Goal: Transaction & Acquisition: Purchase product/service

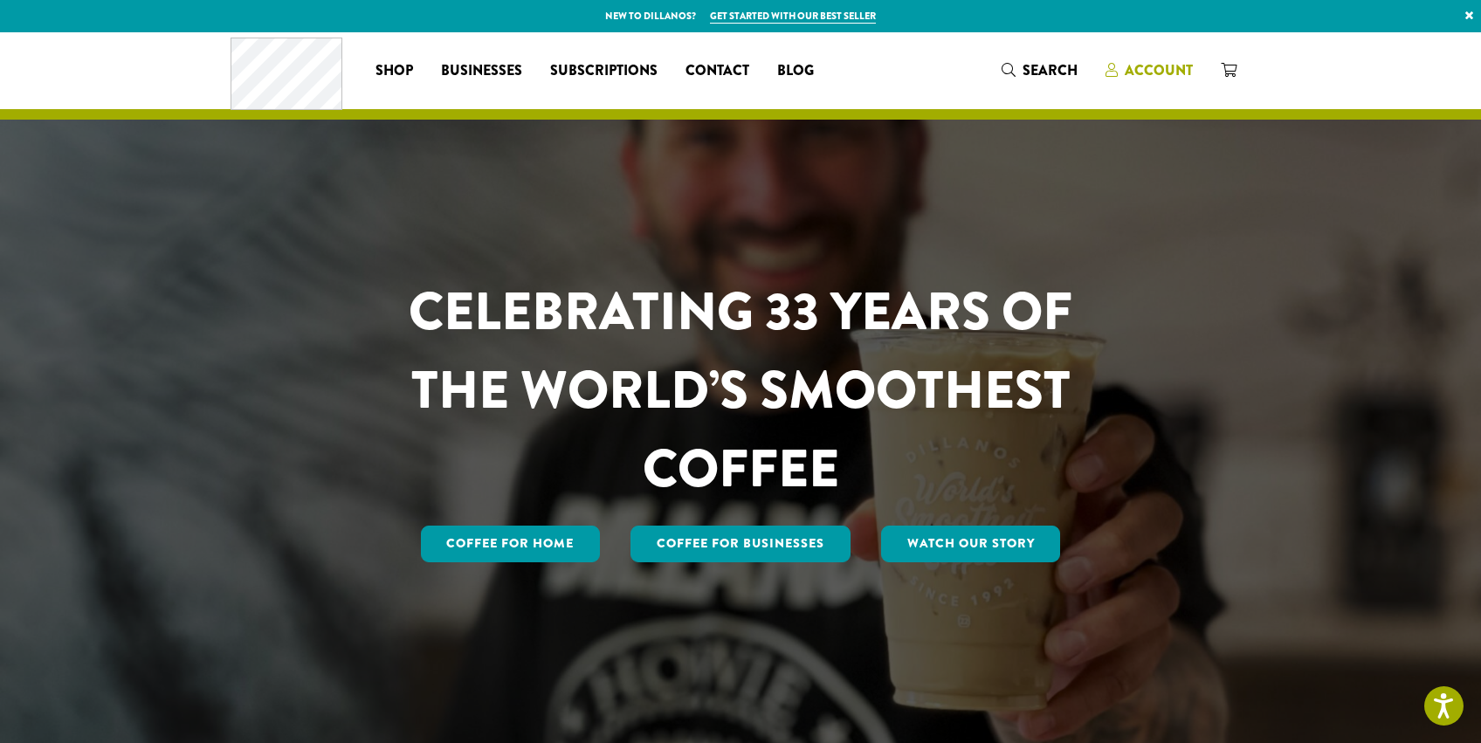
click at [1152, 74] on span "Account" at bounding box center [1159, 70] width 68 height 20
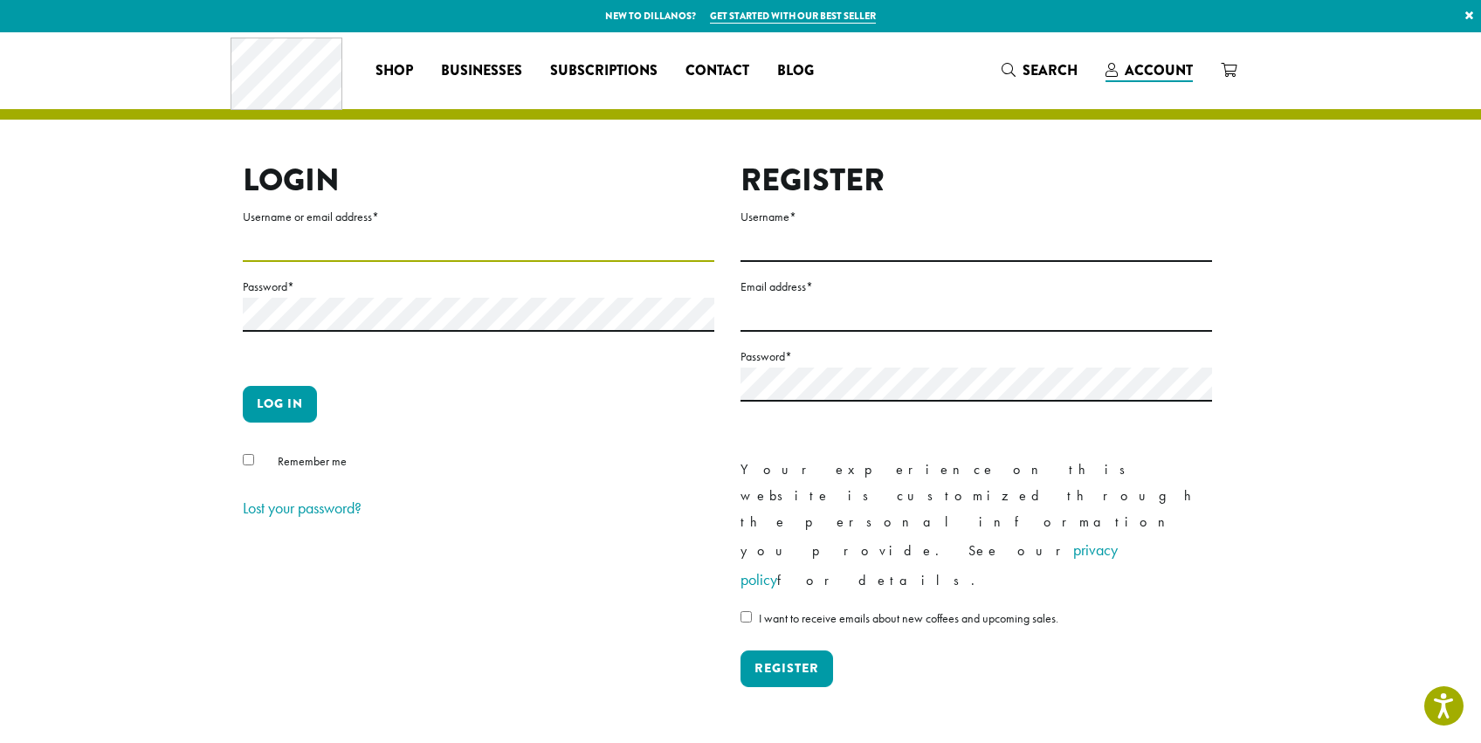
click at [440, 250] on input "Username or email address *" at bounding box center [479, 245] width 472 height 34
type input "**********"
click at [293, 399] on button "Log in" at bounding box center [280, 404] width 74 height 37
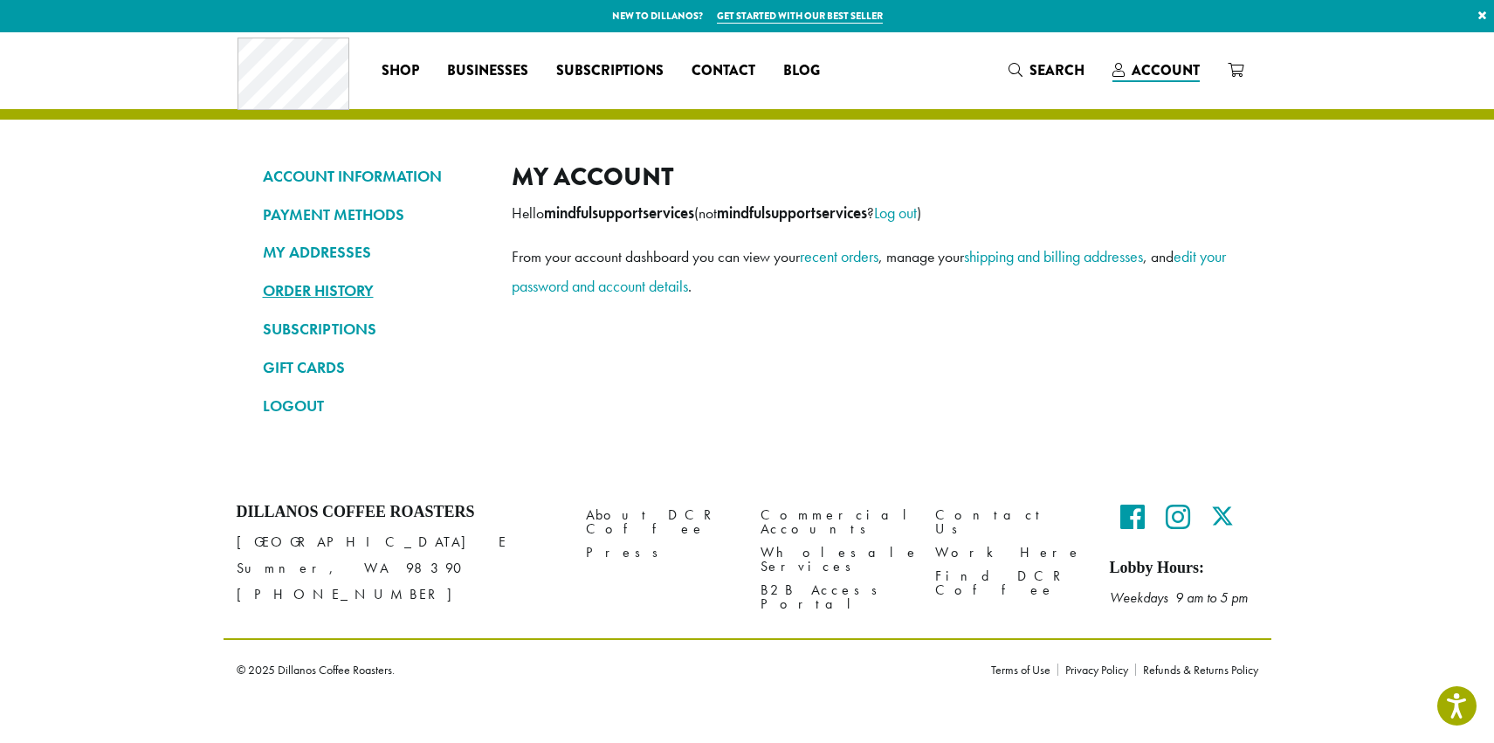
click at [306, 293] on link "ORDER HISTORY" at bounding box center [374, 291] width 223 height 30
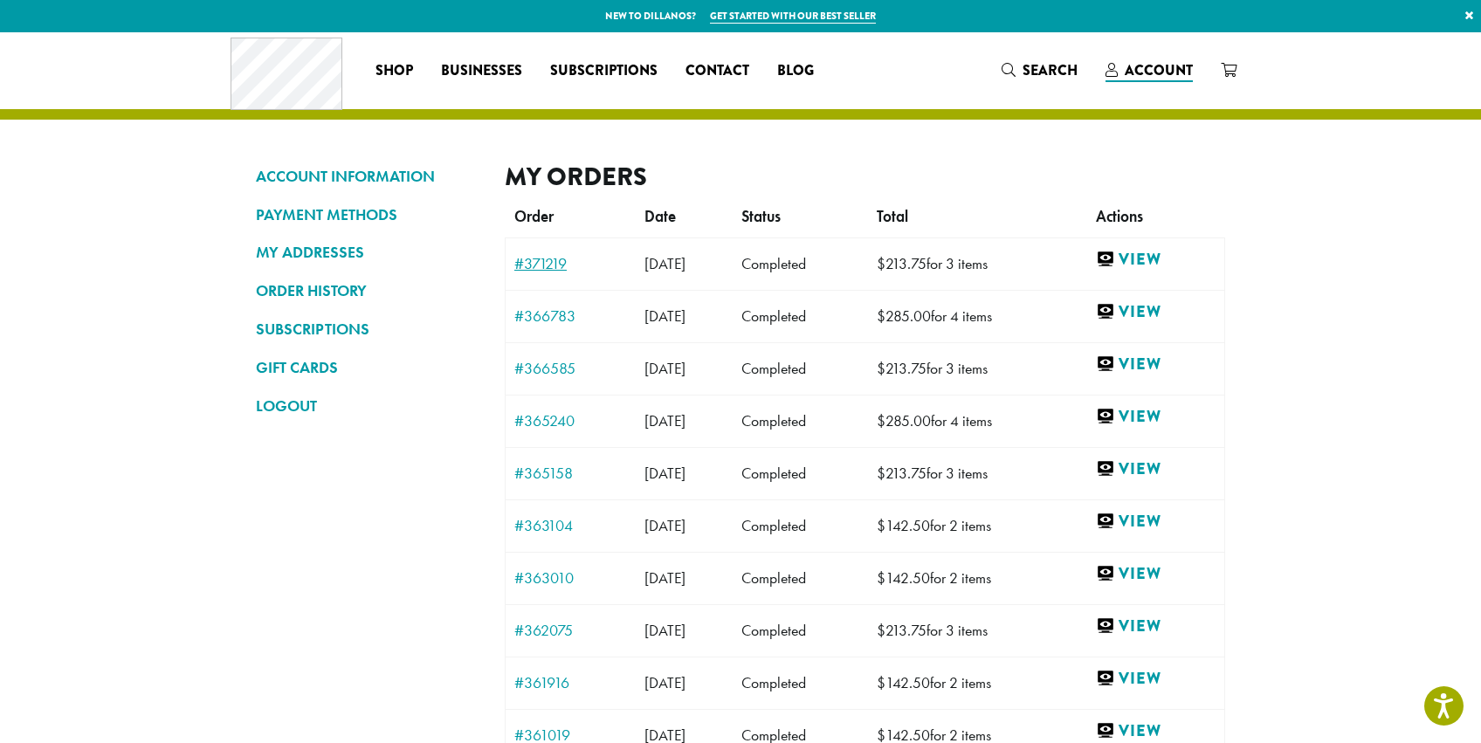
click at [555, 265] on link "#371219" at bounding box center [570, 264] width 113 height 16
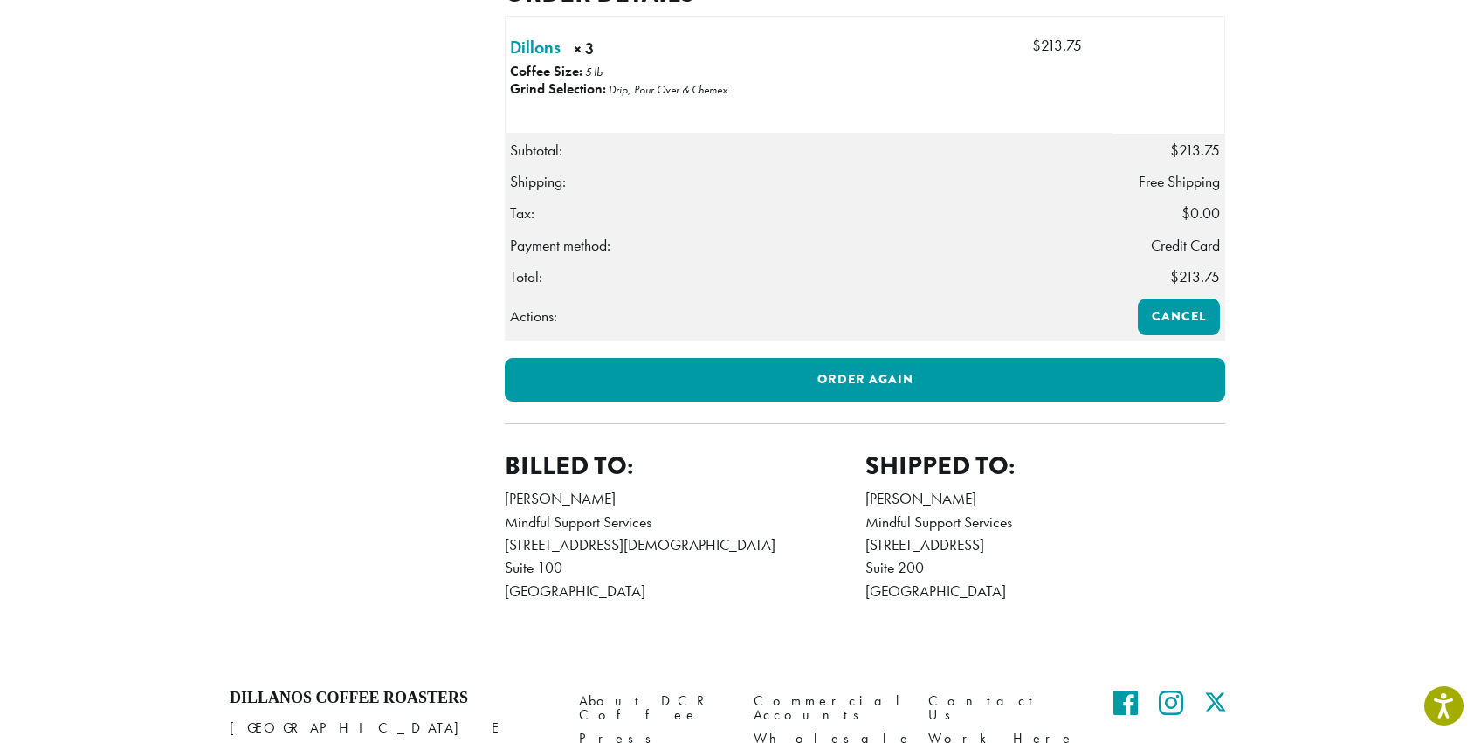
scroll to position [474, 0]
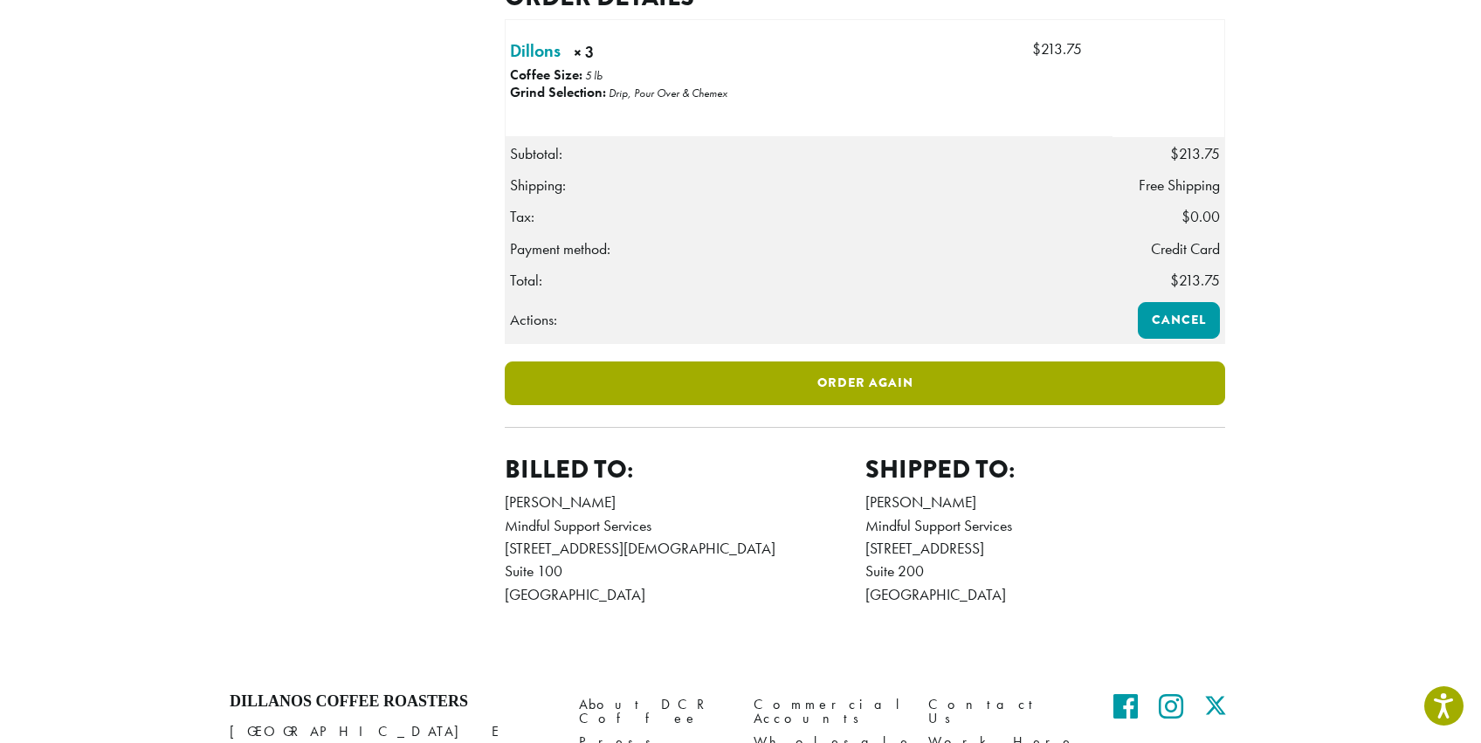
click at [863, 405] on link "Order again" at bounding box center [865, 384] width 721 height 44
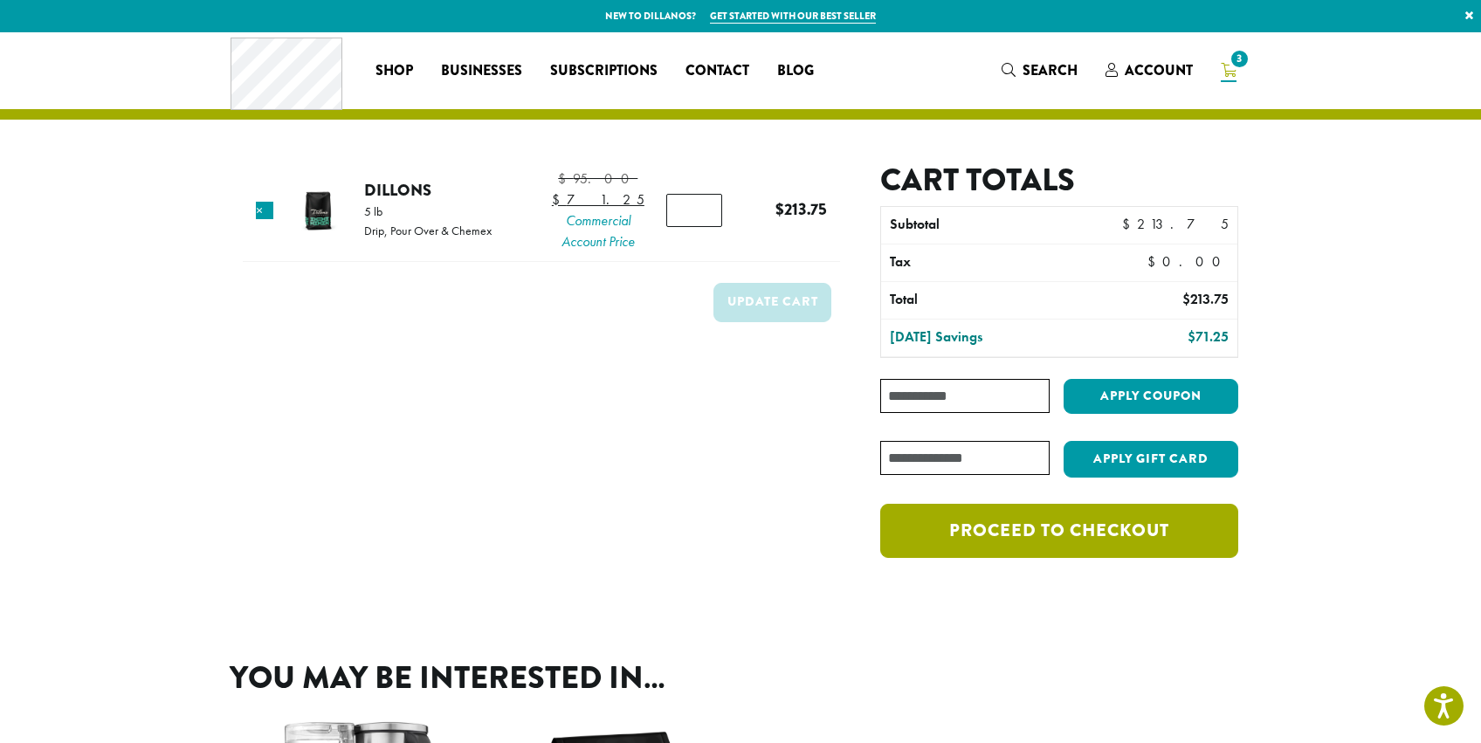
click at [1024, 528] on link "Proceed to checkout" at bounding box center [1059, 531] width 358 height 54
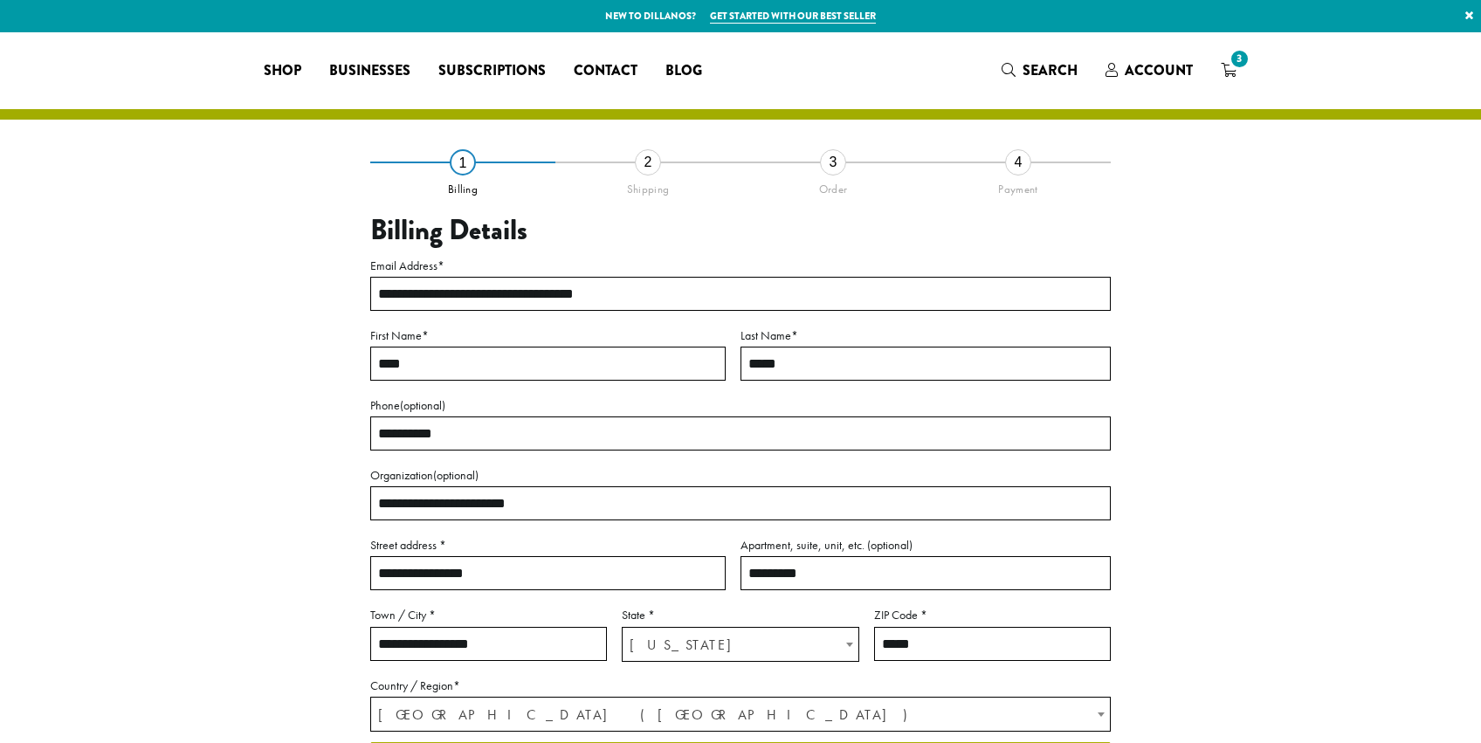
select select "**"
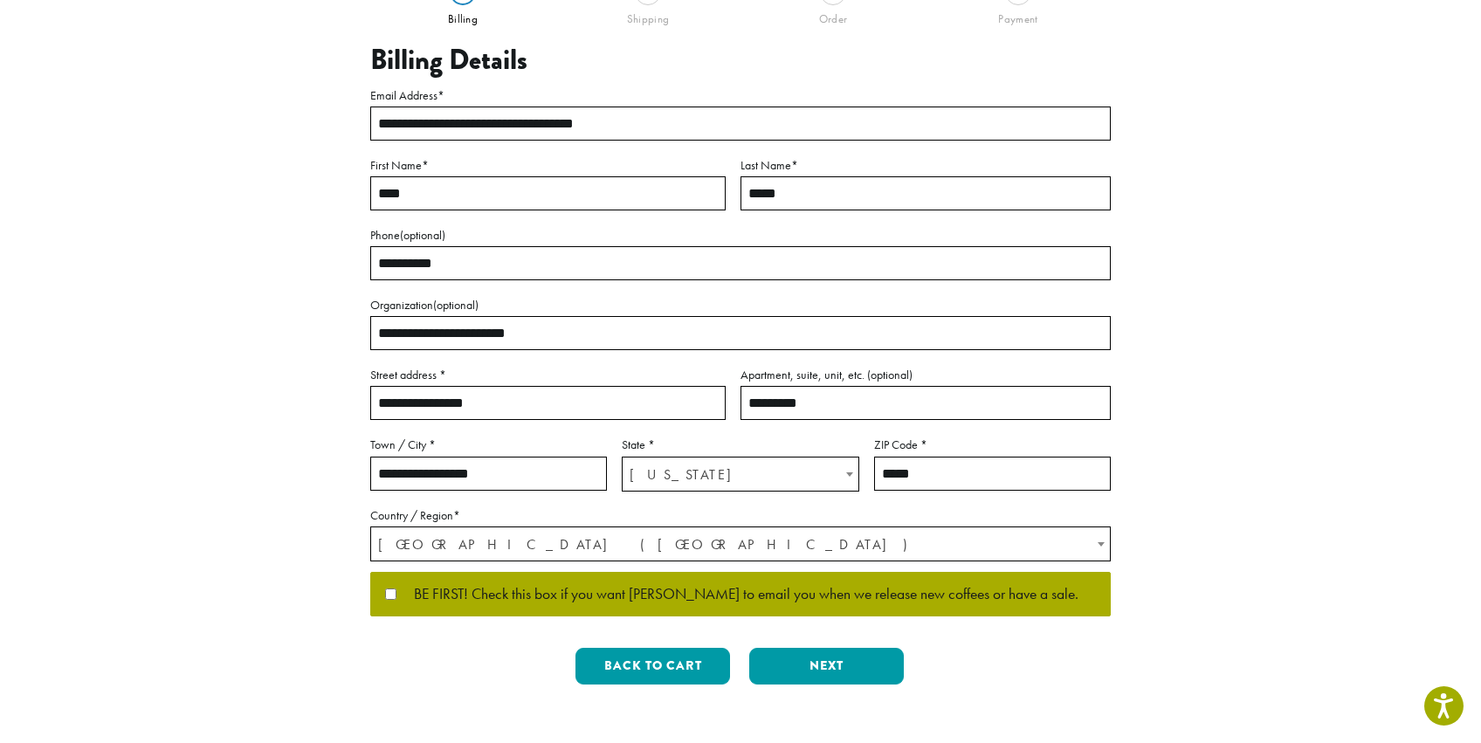
scroll to position [269, 0]
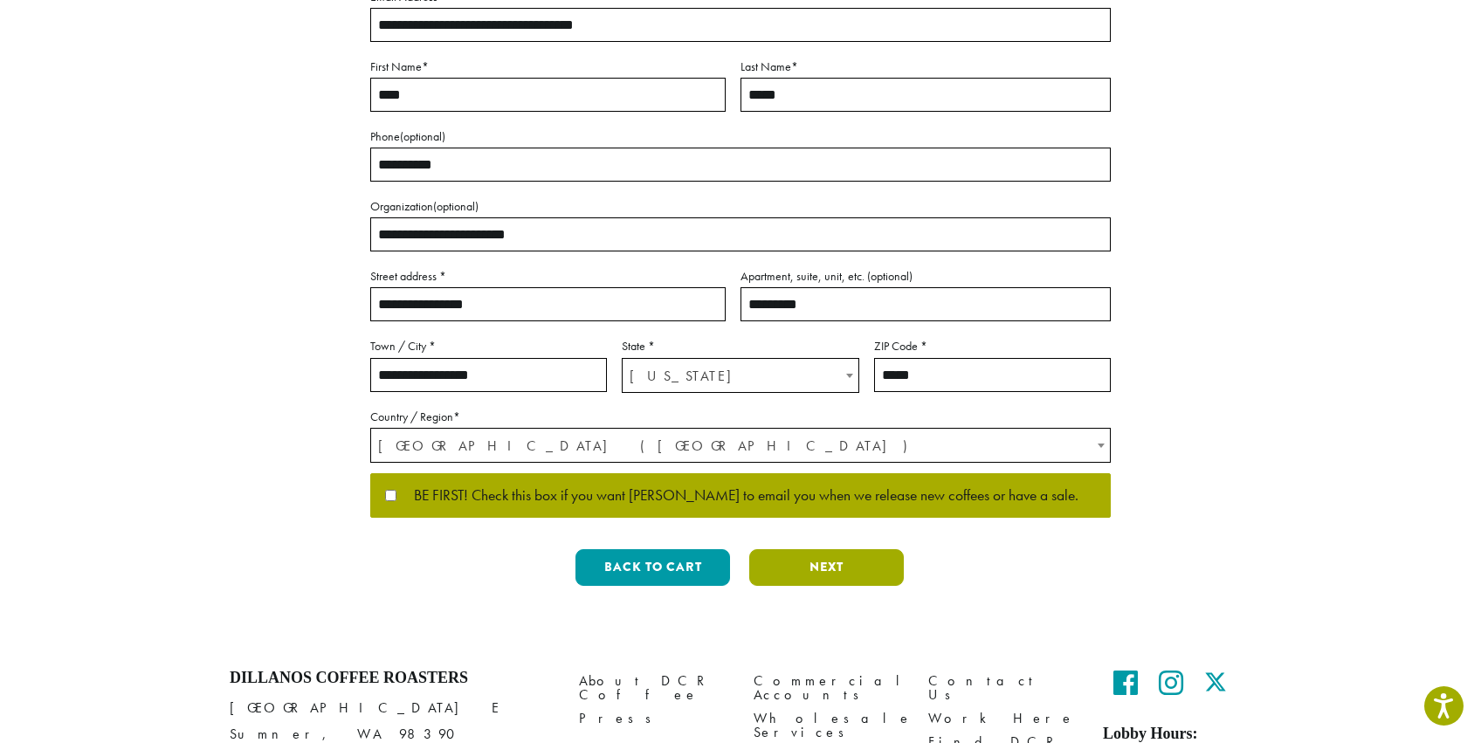
click at [851, 559] on button "Next" at bounding box center [826, 567] width 155 height 37
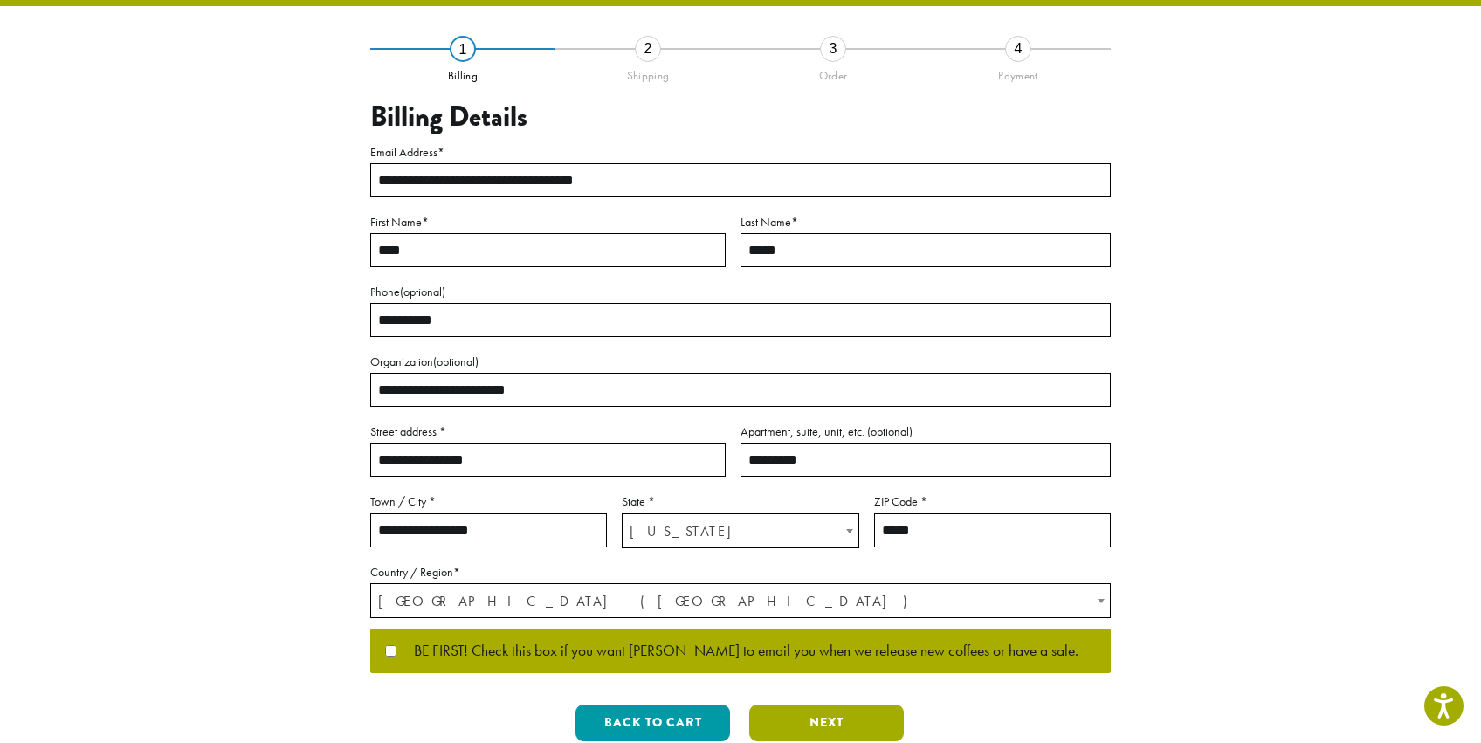
scroll to position [0, 0]
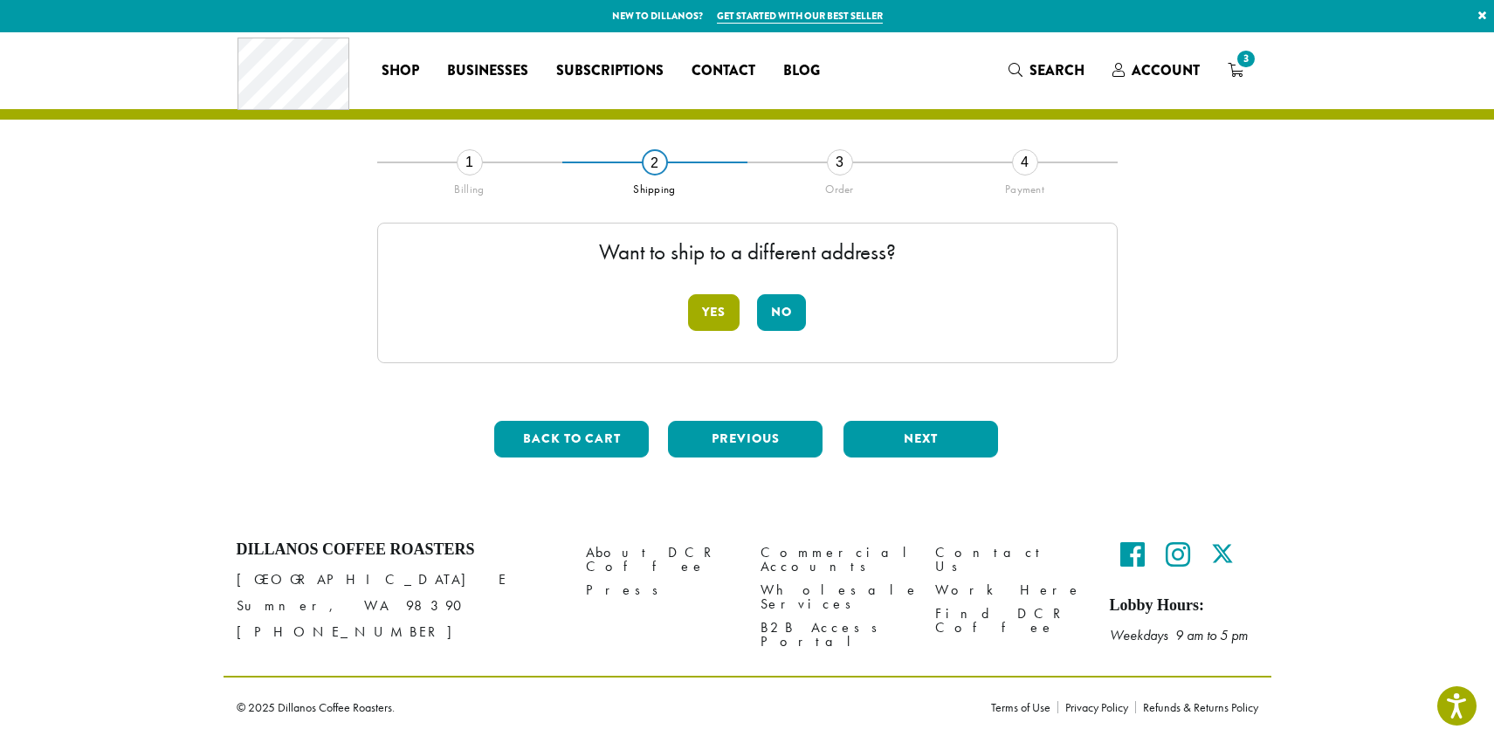
click at [713, 300] on button "Yes" at bounding box center [714, 312] width 52 height 37
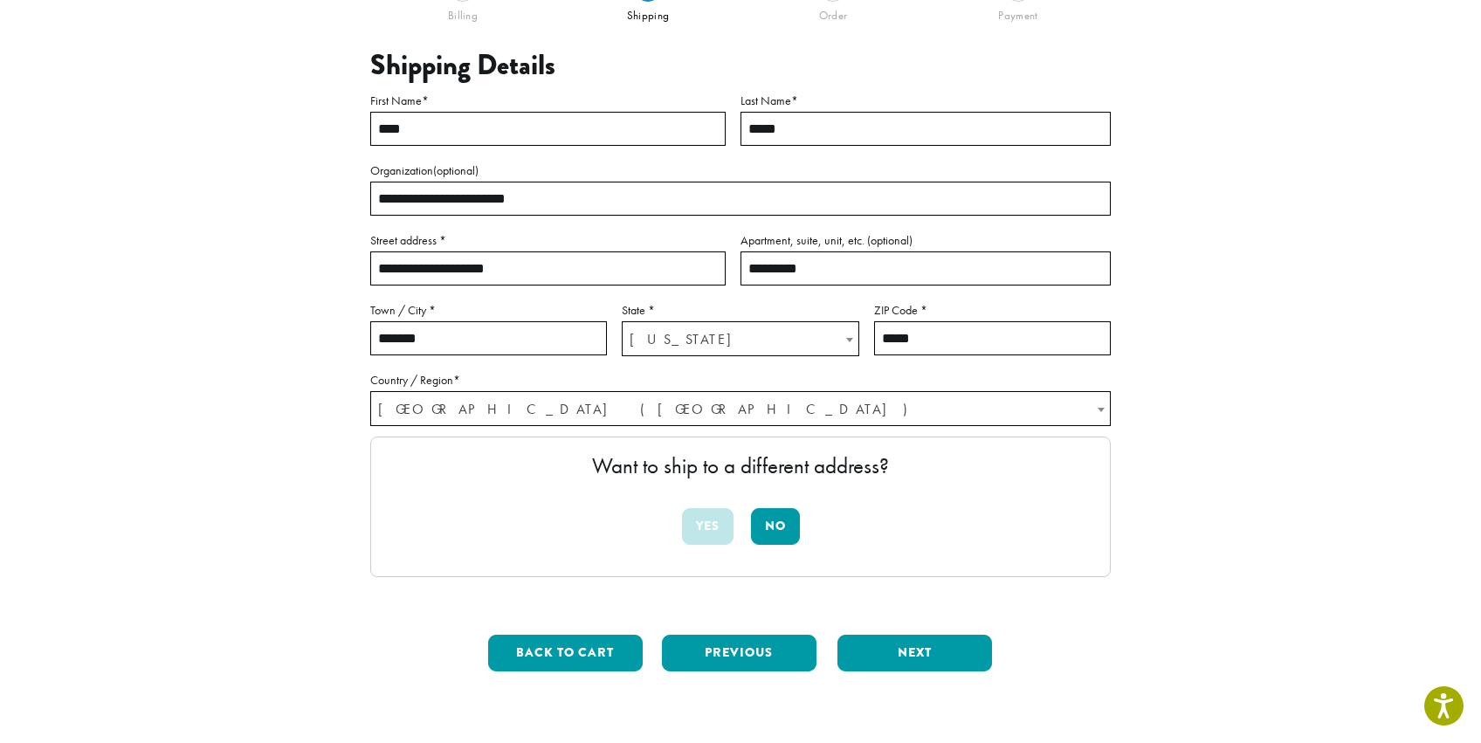
scroll to position [182, 0]
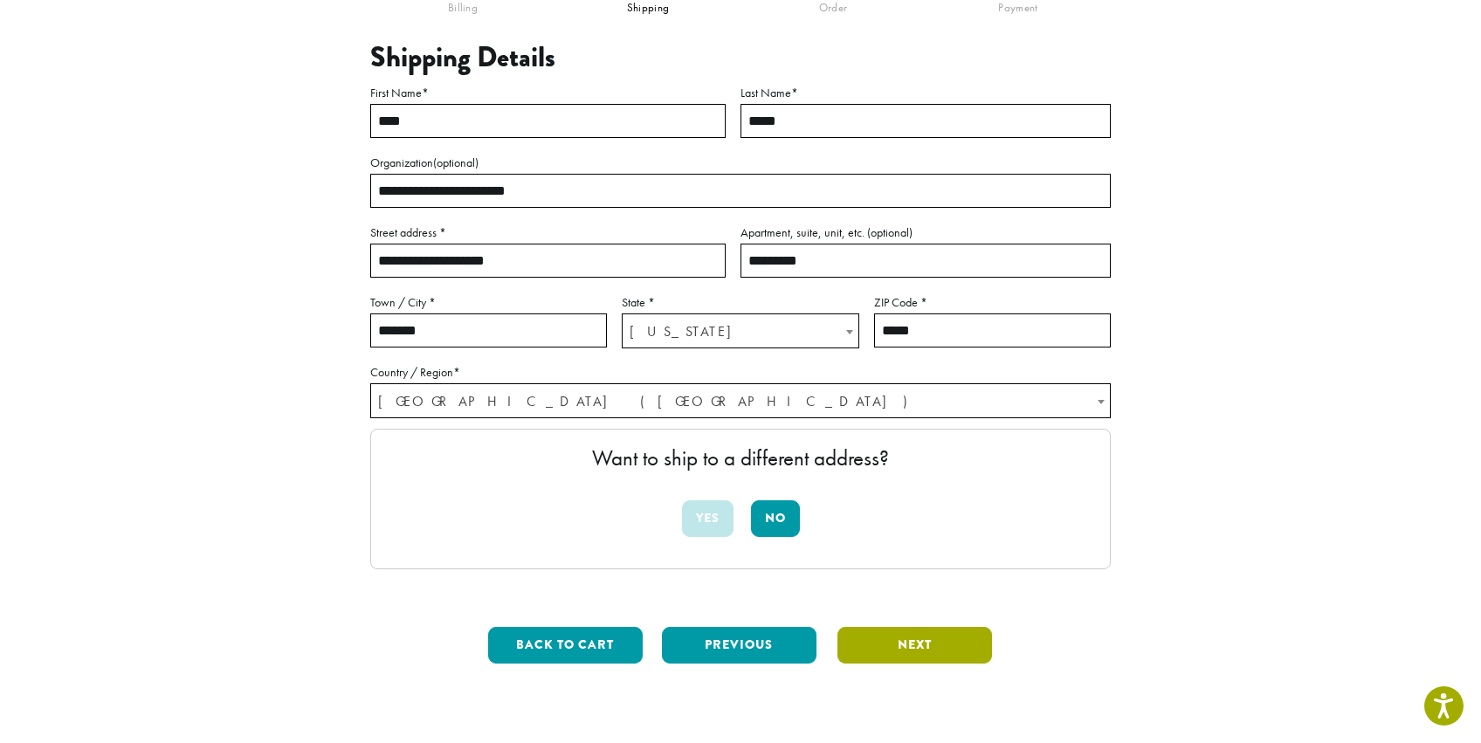
click at [916, 638] on button "Next" at bounding box center [915, 645] width 155 height 37
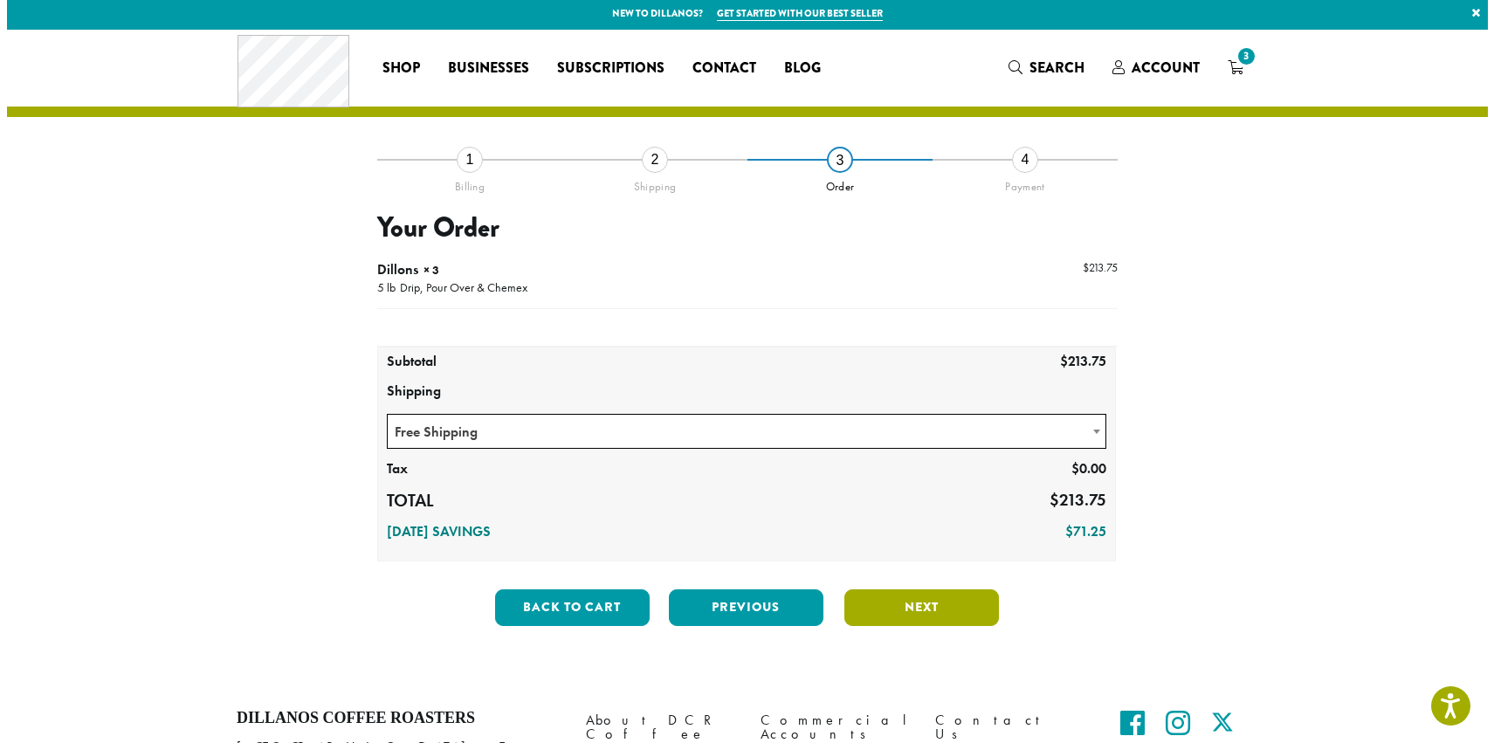
scroll to position [3, 0]
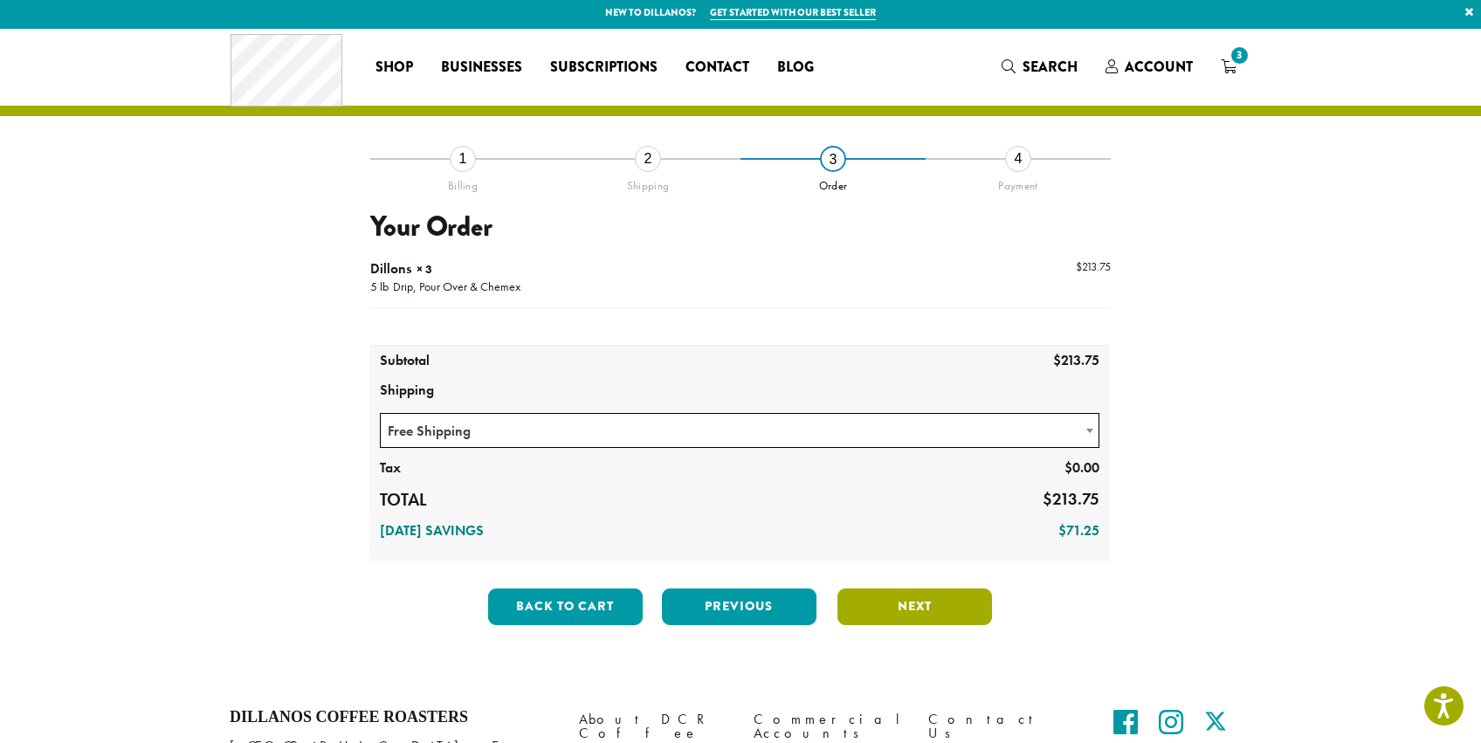
click at [890, 603] on button "Next" at bounding box center [915, 607] width 155 height 37
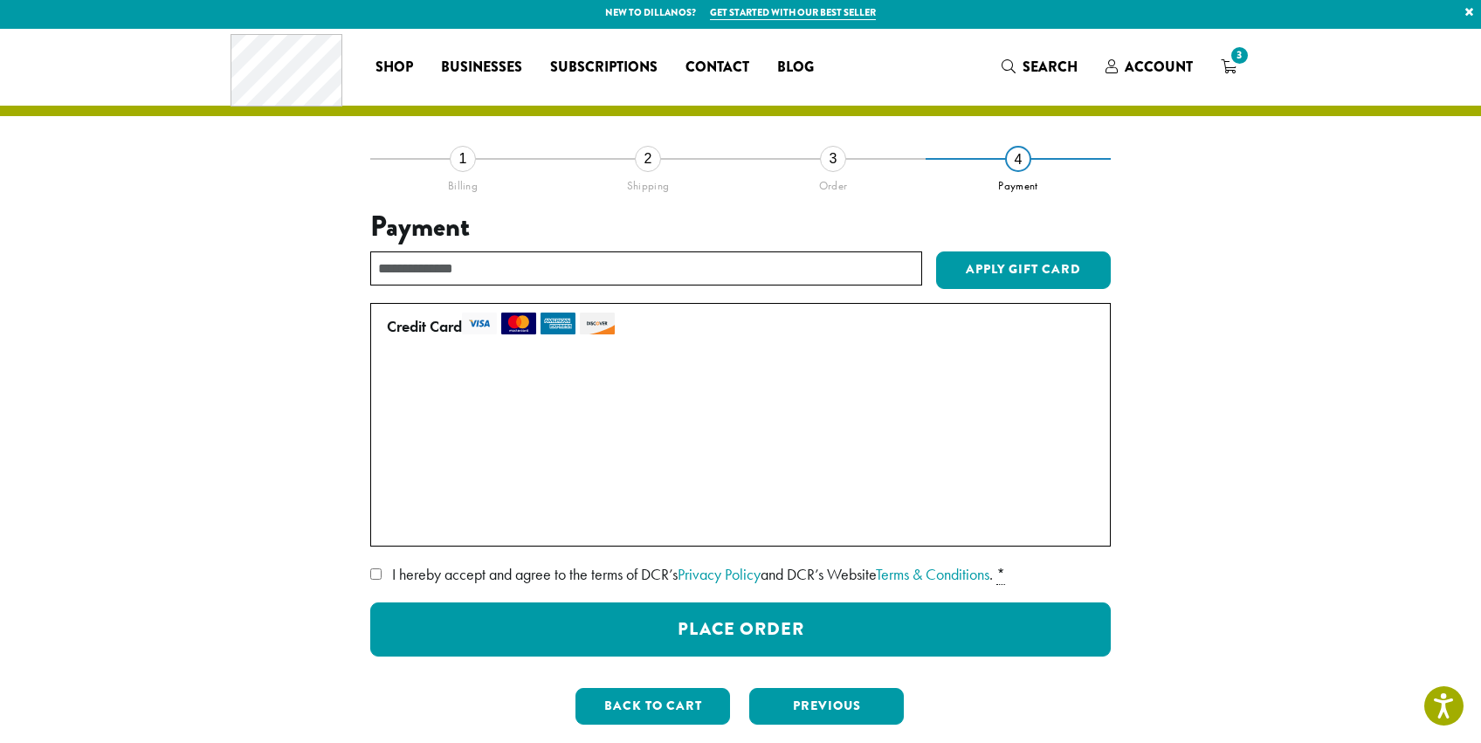
click at [390, 576] on label "I hereby accept and agree to the terms of DCR’s Privacy Policy and DCR’s Websit…" at bounding box center [740, 575] width 741 height 28
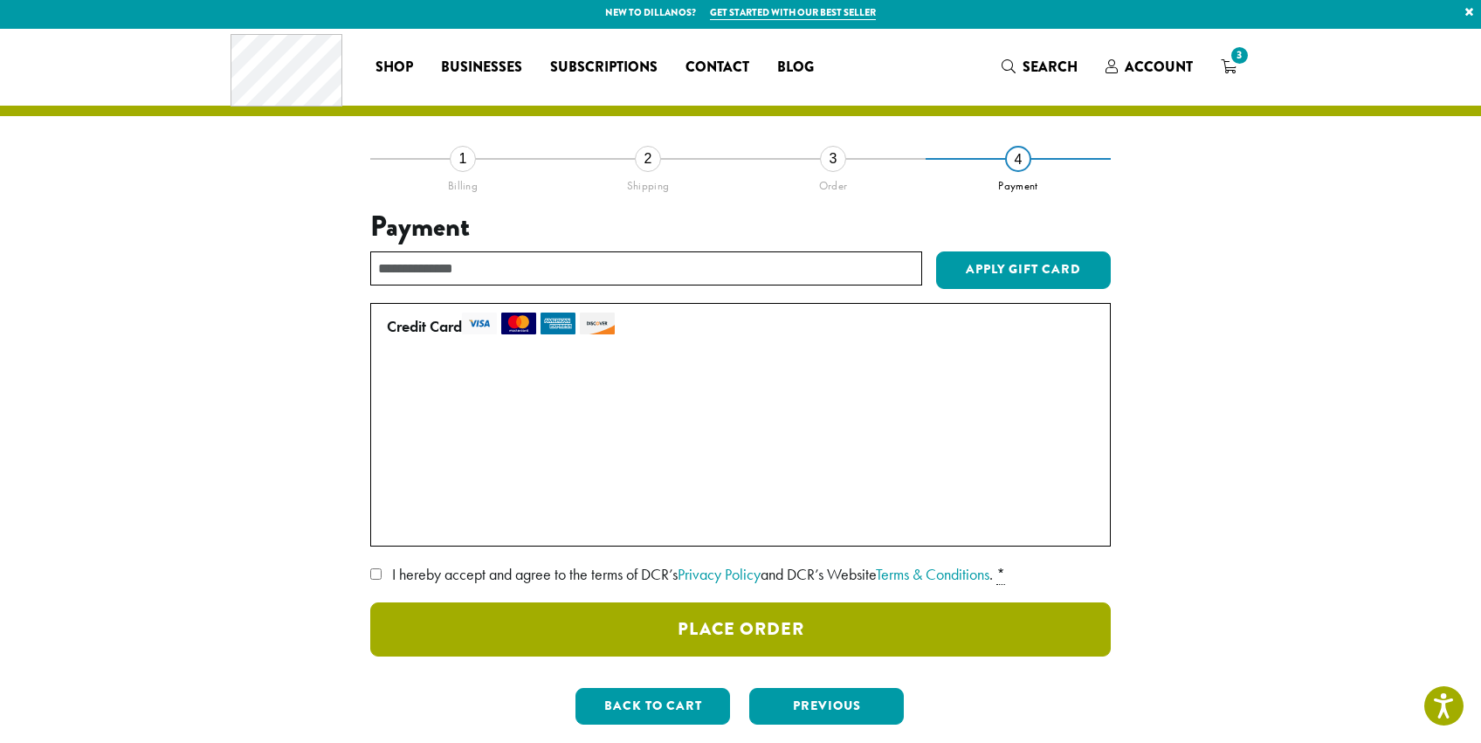
click at [796, 636] on button "Place Order" at bounding box center [740, 630] width 741 height 54
